Goal: Check status

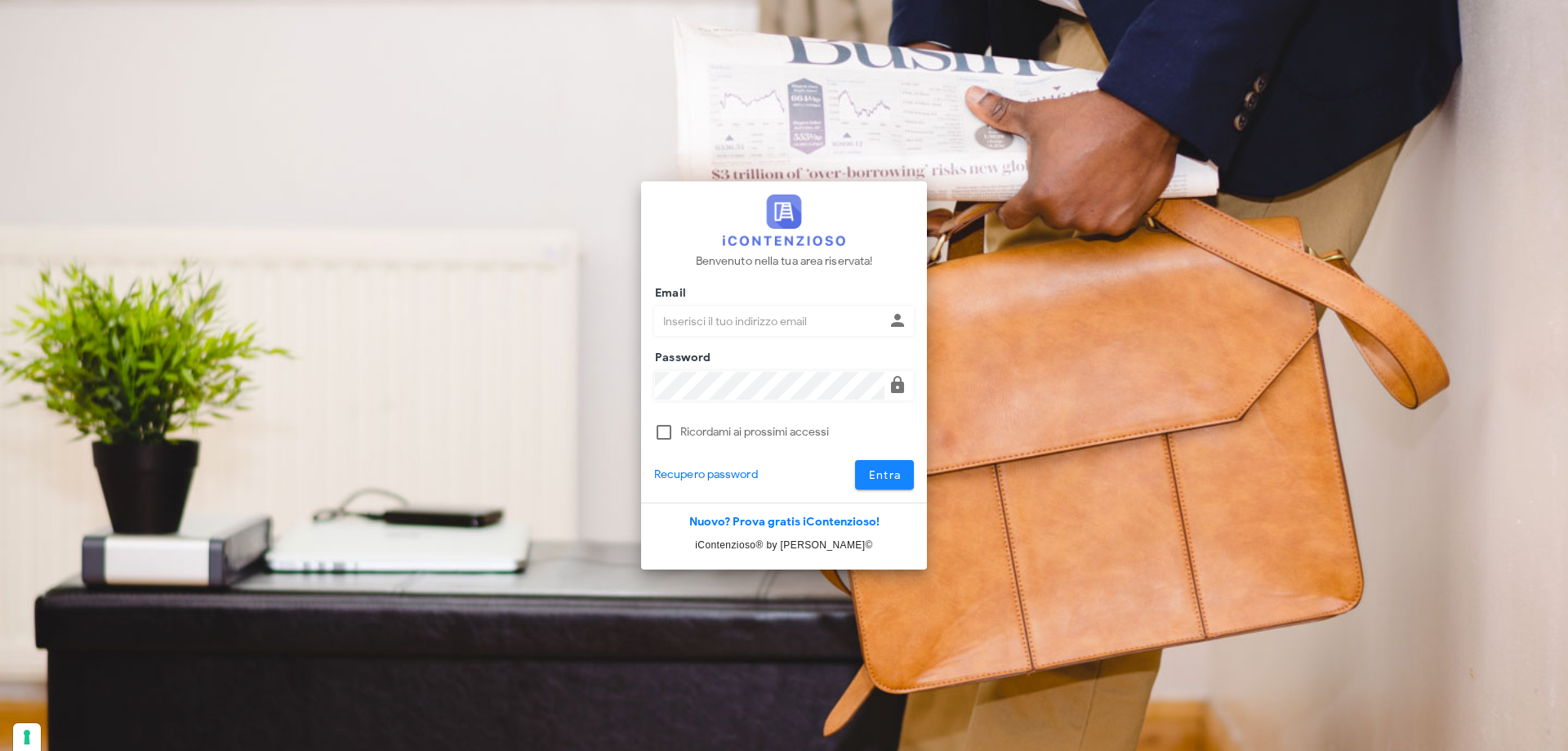
type input "p.rizza@studioassociatoadrev.it"
click at [880, 482] on button "Entra" at bounding box center [885, 475] width 60 height 30
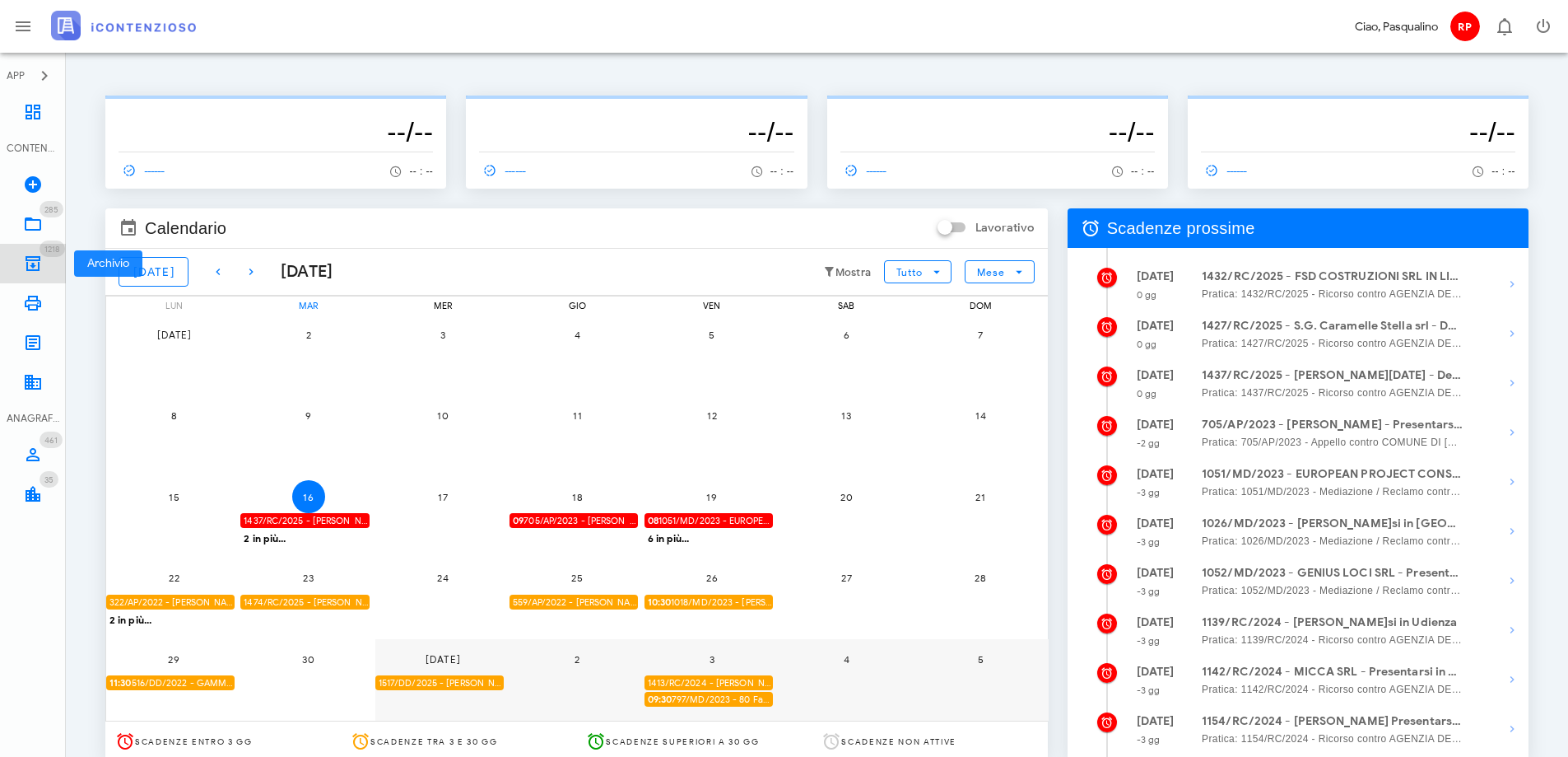
click at [38, 269] on icon at bounding box center [33, 263] width 19 height 19
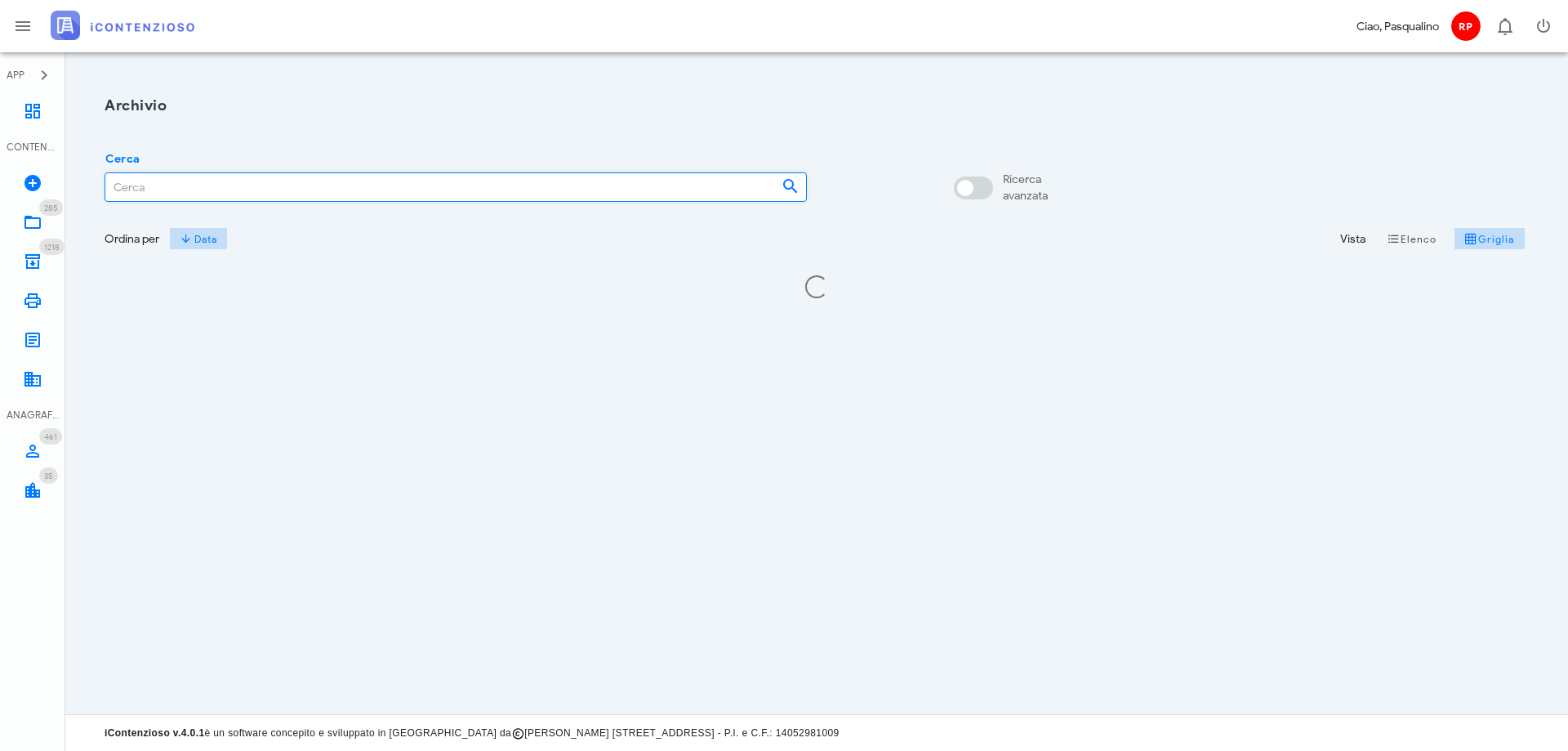
click at [238, 188] on input "Cerca" at bounding box center [436, 188] width 663 height 28
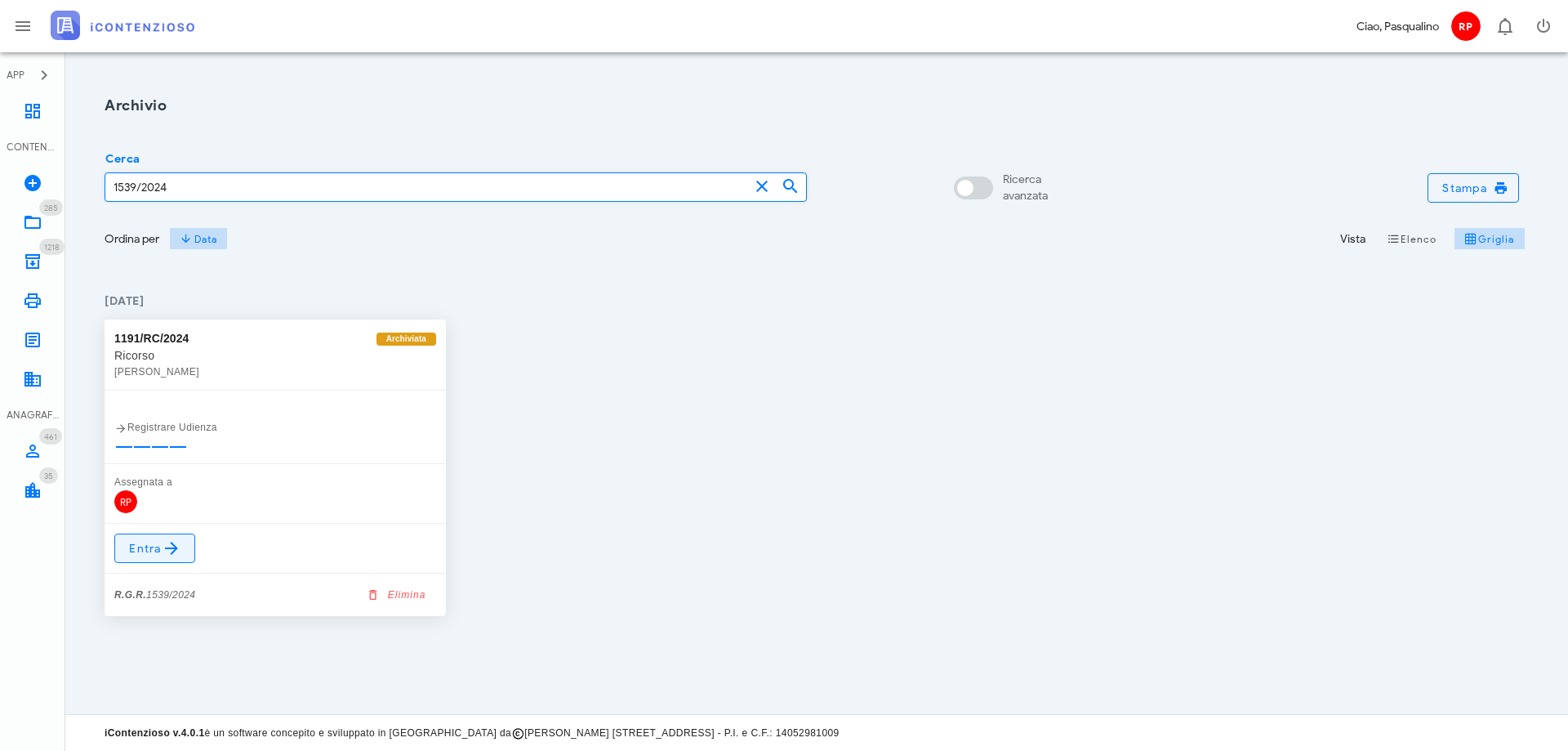
type input "1539/2024"
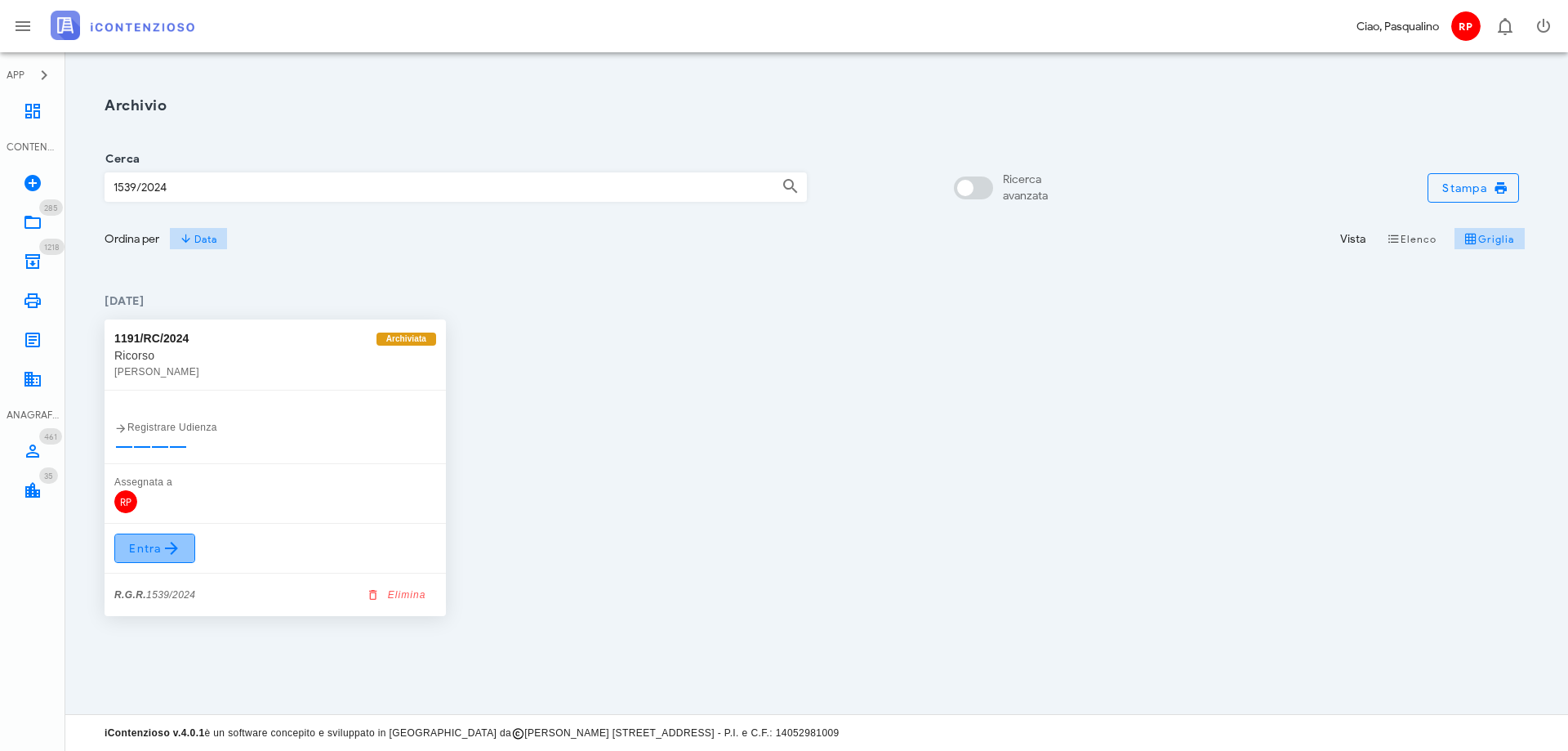
click at [133, 540] on span "Entra" at bounding box center [154, 548] width 53 height 19
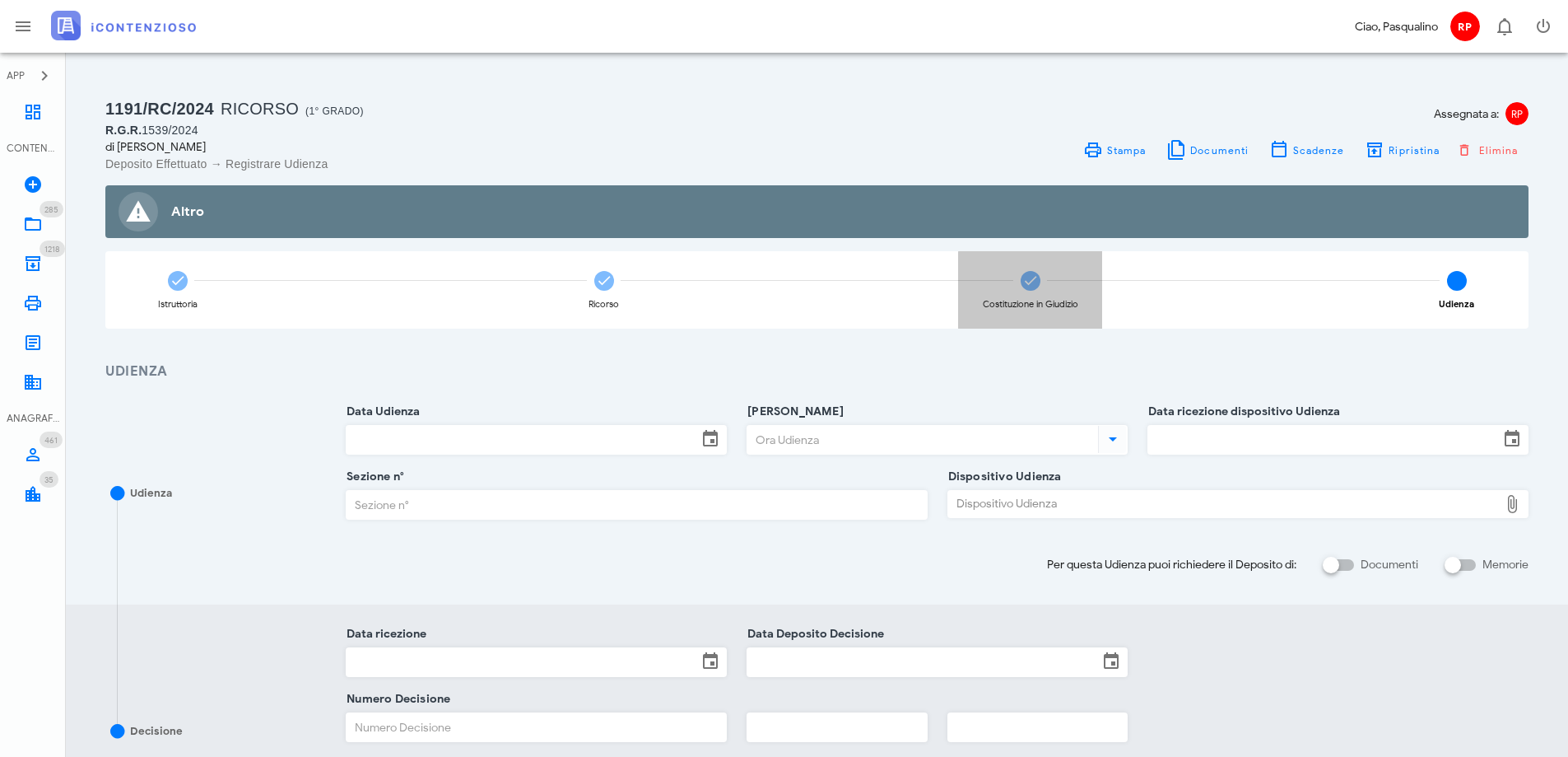
click at [1016, 268] on div "Costituzione in Giudizio" at bounding box center [1029, 290] width 144 height 78
